Goal: Task Accomplishment & Management: Use online tool/utility

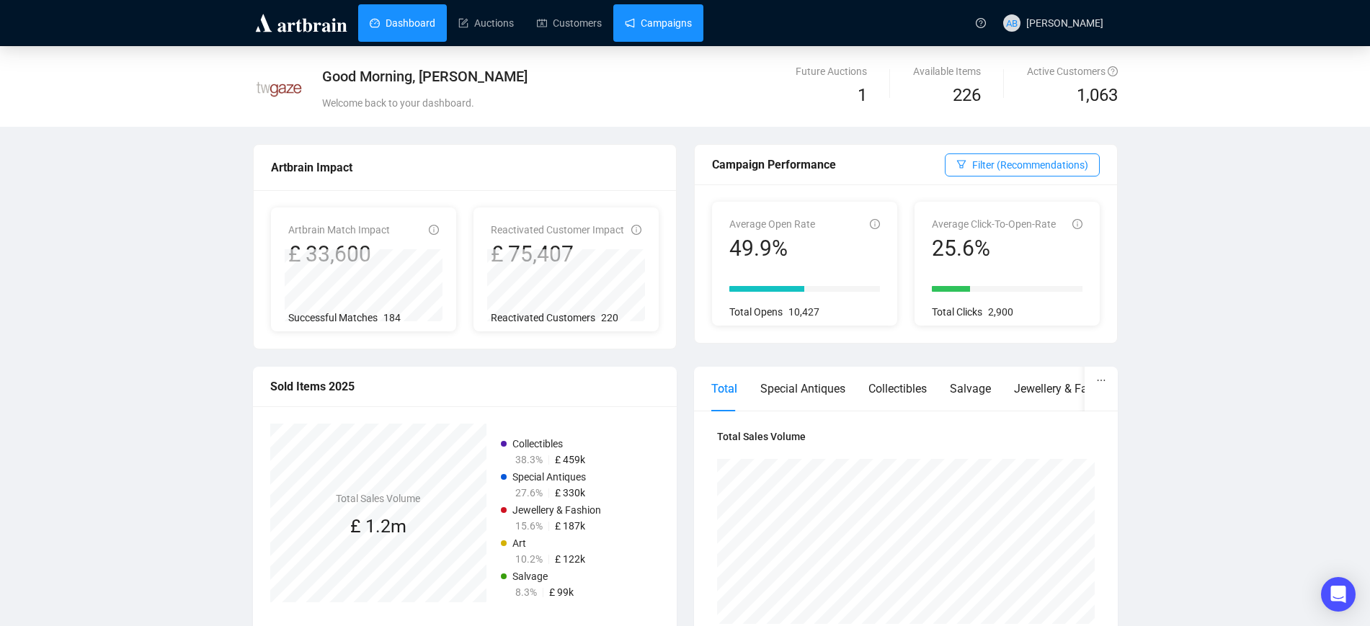
click at [661, 27] on link "Campaigns" at bounding box center [658, 22] width 67 height 37
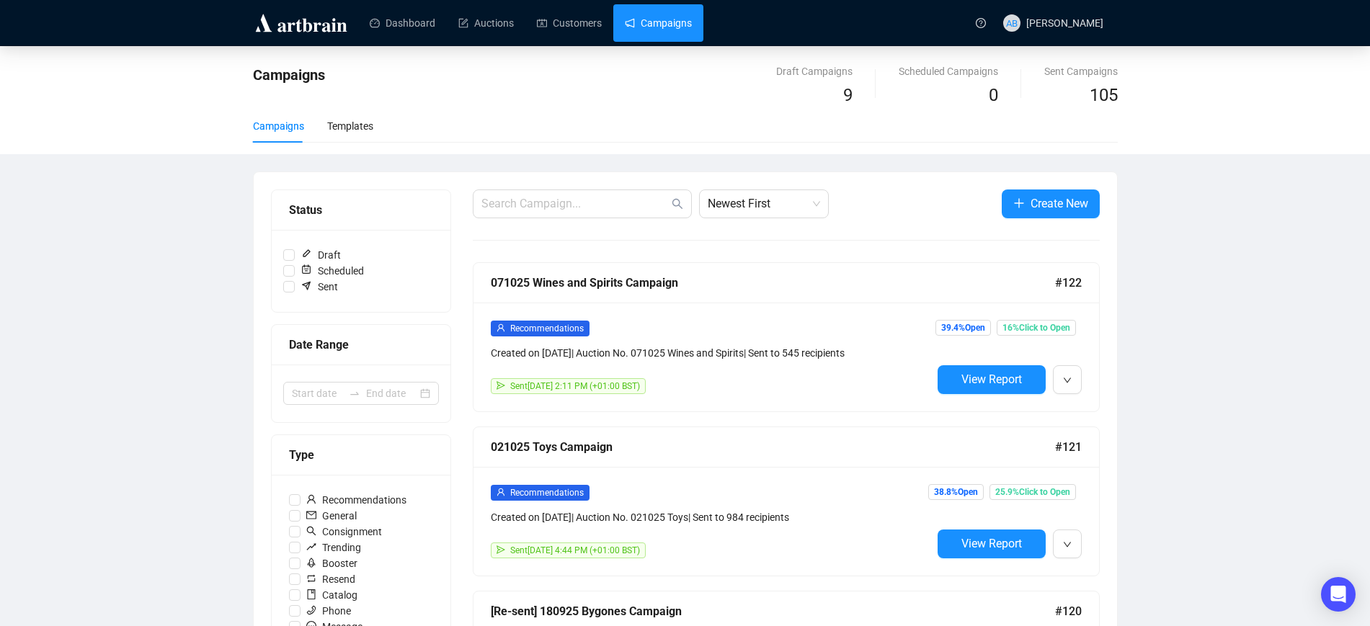
scroll to position [180, 0]
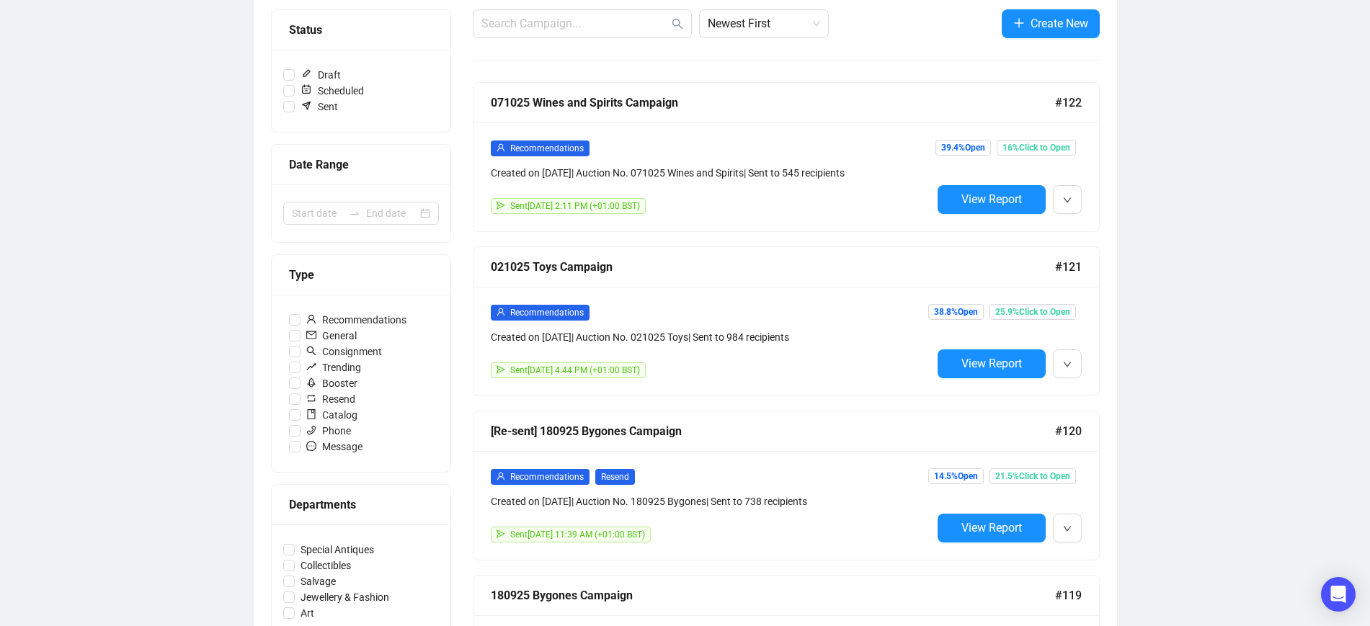
click at [757, 140] on div "Recommendations" at bounding box center [711, 148] width 441 height 17
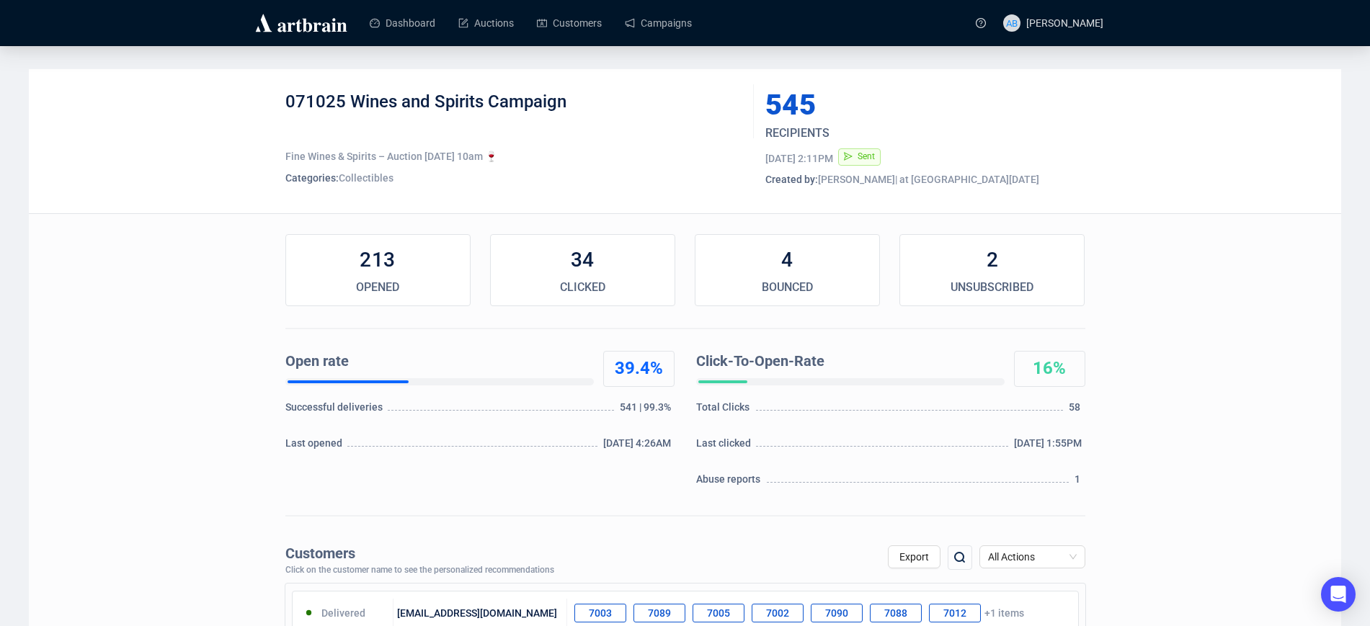
click at [148, 172] on div "071025 Wines and Spirits Campaign Fine Wines & Spirits – Auction 7th October, 1…" at bounding box center [685, 141] width 1312 height 144
